Goal: Information Seeking & Learning: Learn about a topic

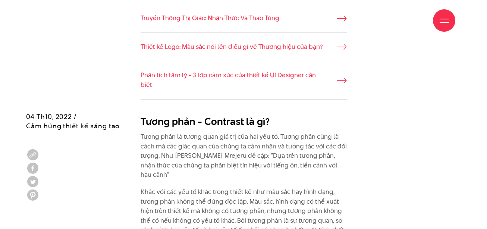
scroll to position [671, 0]
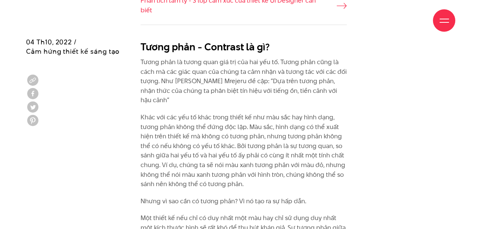
click at [141, 36] on div "Giới thiệu Dự án Dịch vụ Góc nhìn Liên hệ" at bounding box center [243, 20] width 423 height 41
drag, startPoint x: 140, startPoint y: 53, endPoint x: 186, endPoint y: 98, distance: 63.5
click at [212, 113] on p "Khác với các yếu tố khác trong thiết kế như màu sắc hay hình dạng, tương phản k…" at bounding box center [243, 151] width 206 height 76
drag, startPoint x: 210, startPoint y: 102, endPoint x: 202, endPoint y: 97, distance: 10.4
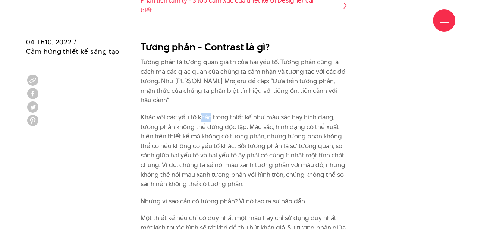
click at [202, 113] on p "Khác với các yếu tố khác trong thiết kế như màu sắc hay hình dạng, tương phản k…" at bounding box center [243, 151] width 206 height 76
click at [247, 38] on div "Giới thiệu Dự án Dịch vụ Góc nhìn Liên hệ" at bounding box center [243, 20] width 423 height 41
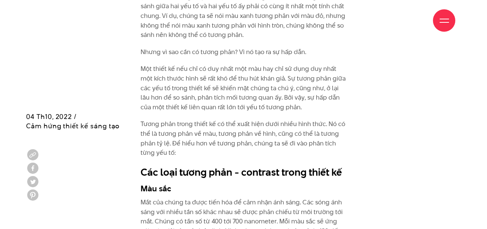
scroll to position [894, 0]
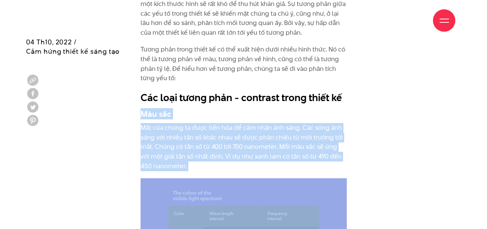
drag, startPoint x: 142, startPoint y: 96, endPoint x: 225, endPoint y: 154, distance: 101.1
copy div "Màu sắc Mắt của chúng ta được tiến hóa để cảm nhận ánh sáng. Các sóng ánh sáng …"
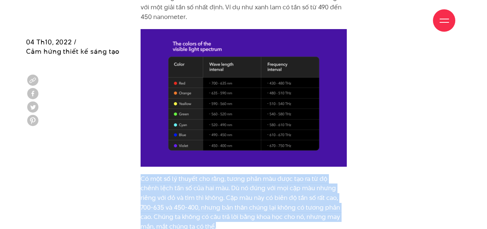
drag, startPoint x: 142, startPoint y: 157, endPoint x: 191, endPoint y: 209, distance: 72.2
click at [191, 209] on p "Có một số lý thuyết cho rằng, tương phản màu được tạo ra từ độ chênh lệch tần s…" at bounding box center [243, 202] width 206 height 57
copy p "Có một số lý thuyết cho rằng, tương phản màu được tạo ra từ độ chênh lệch tần s…"
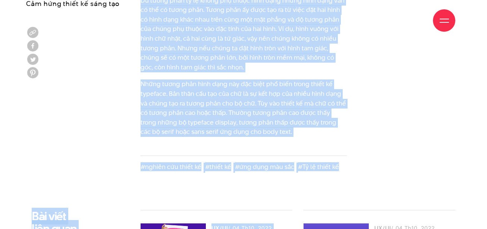
scroll to position [1864, 0]
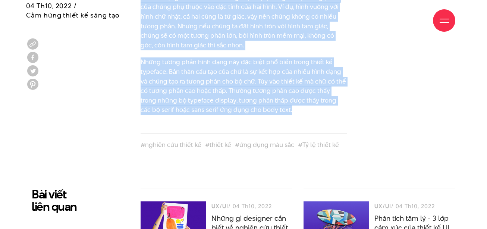
drag, startPoint x: 140, startPoint y: 116, endPoint x: 283, endPoint y: 77, distance: 147.9
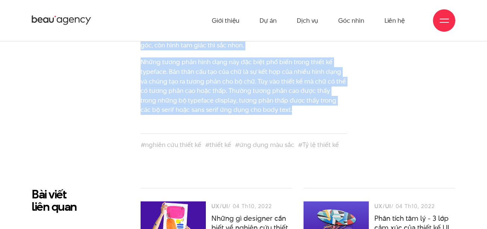
scroll to position [1641, 0]
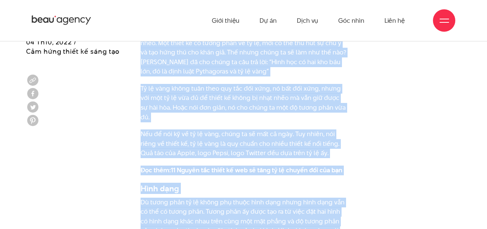
click at [213, 183] on h3 "Hình dạng" at bounding box center [243, 188] width 206 height 11
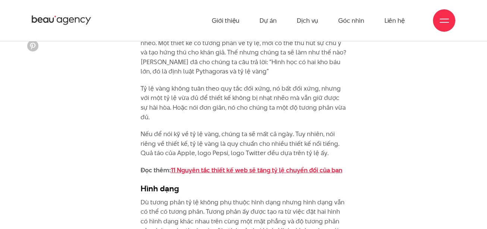
scroll to position [1566, 0]
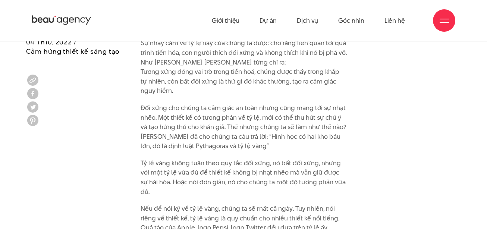
click at [325, 204] on p "Nếu để nói kỹ về tỷ lệ vàng, chúng ta sẽ mất cả ngày. Tuy nhiên, nói riêng về t…" at bounding box center [243, 218] width 206 height 29
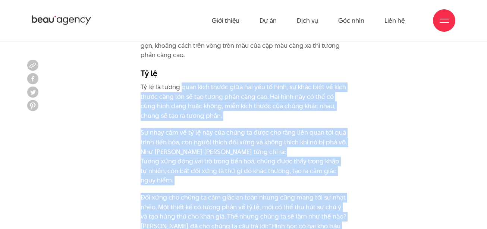
scroll to position [1462, 0]
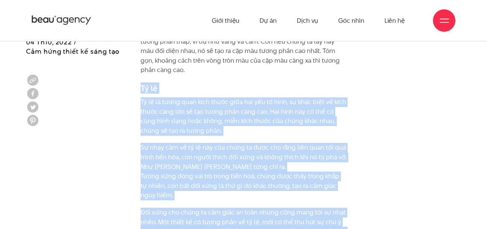
drag, startPoint x: 325, startPoint y: 200, endPoint x: 134, endPoint y: 72, distance: 229.9
copy div "Lo ip Do si am conse adip elit seddo eius tem inc ut labo, et dolo magn al enim…"
click at [160, 97] on p "Tỷ lệ là tương quan kích thước giữa hai yếu tố hình, sự khác biệt về kích thước…" at bounding box center [243, 116] width 206 height 38
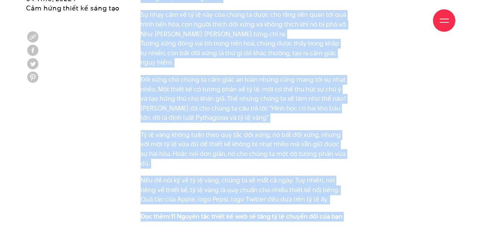
scroll to position [1615, 0]
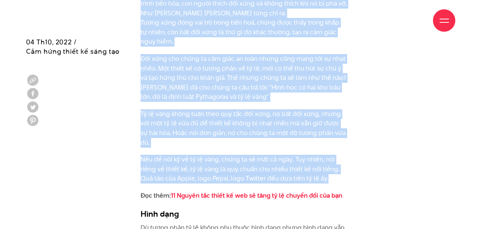
drag, startPoint x: 141, startPoint y: 81, endPoint x: 354, endPoint y: 152, distance: 224.1
copy div "Lo ip do sitam cons adip elits doei tem inc ut labo, et dolo magn al enim admin…"
